Goal: Information Seeking & Learning: Learn about a topic

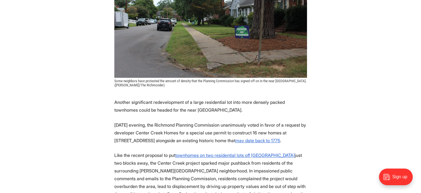
scroll to position [249, 0]
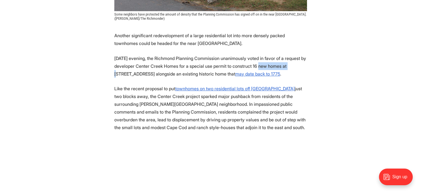
drag, startPoint x: 270, startPoint y: 65, endPoint x: 302, endPoint y: 68, distance: 31.8
click at [302, 68] on p "On Tuesday evening, the Richmond Planning Commission unanimously voted in favor…" at bounding box center [210, 65] width 193 height 23
drag, startPoint x: 116, startPoint y: 73, endPoint x: 148, endPoint y: 73, distance: 31.6
click at [148, 73] on p "On Tuesday evening, the Richmond Planning Commission unanimously voted in favor…" at bounding box center [210, 65] width 193 height 23
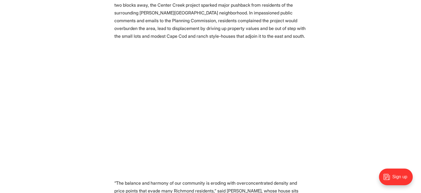
scroll to position [333, 0]
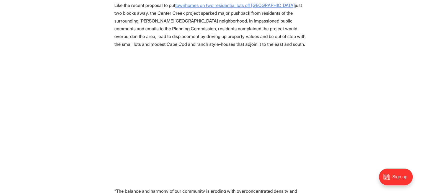
click at [231, 5] on u "townhomes on two residential lots off Hanover Avenue" at bounding box center [235, 5] width 120 height 6
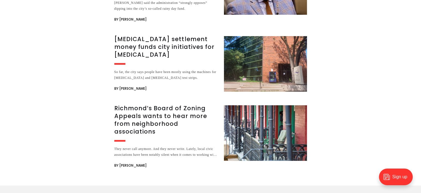
scroll to position [2244, 0]
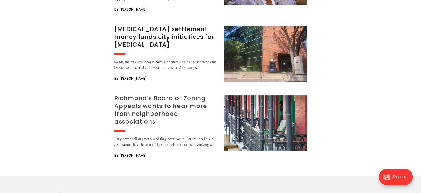
click at [162, 94] on h3 "Richmond’s Board of Zoning Appeals wants to hear more from neighborhood associa…" at bounding box center [165, 109] width 103 height 31
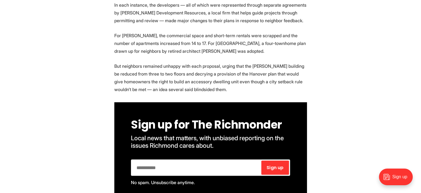
scroll to position [443, 0]
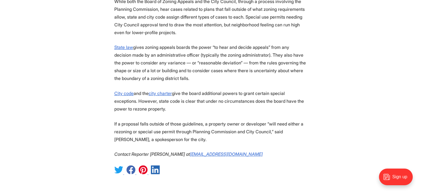
scroll to position [720, 0]
